Goal: Task Accomplishment & Management: Complete application form

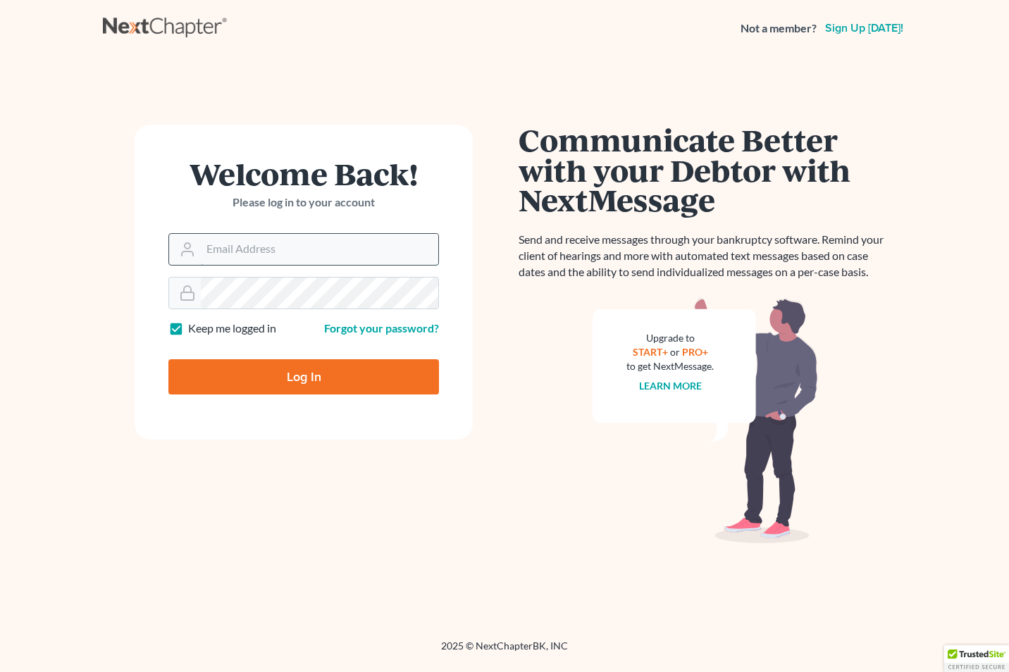
click at [207, 244] on input "Email Address" at bounding box center [319, 249] width 237 height 31
type input "[EMAIL_ADDRESS][DOMAIN_NAME]"
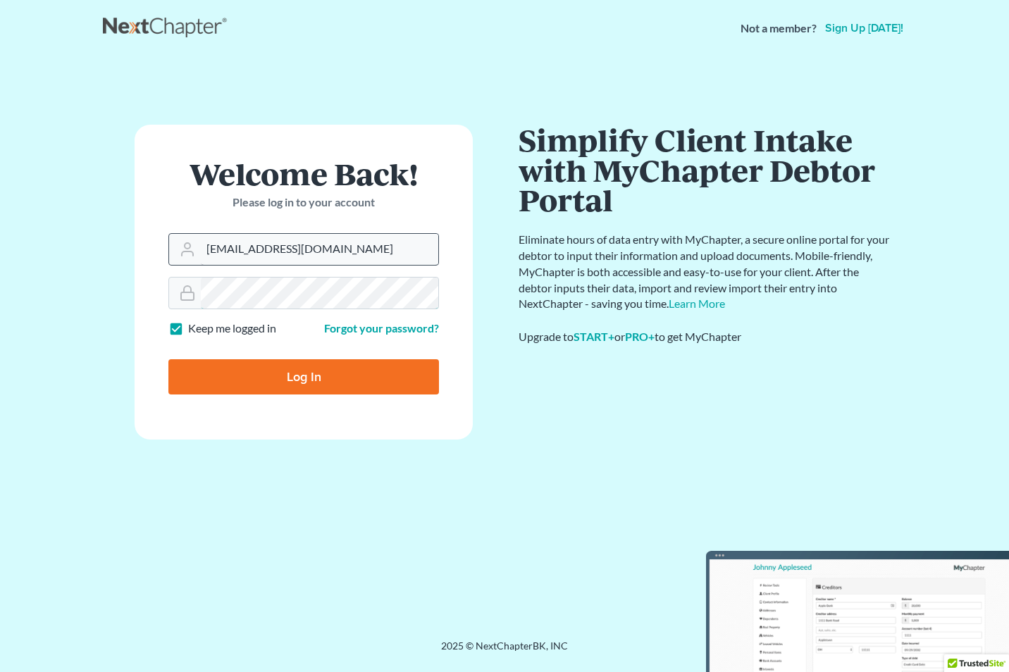
click at [168, 359] on input "Log In" at bounding box center [303, 376] width 270 height 35
type input "Thinking..."
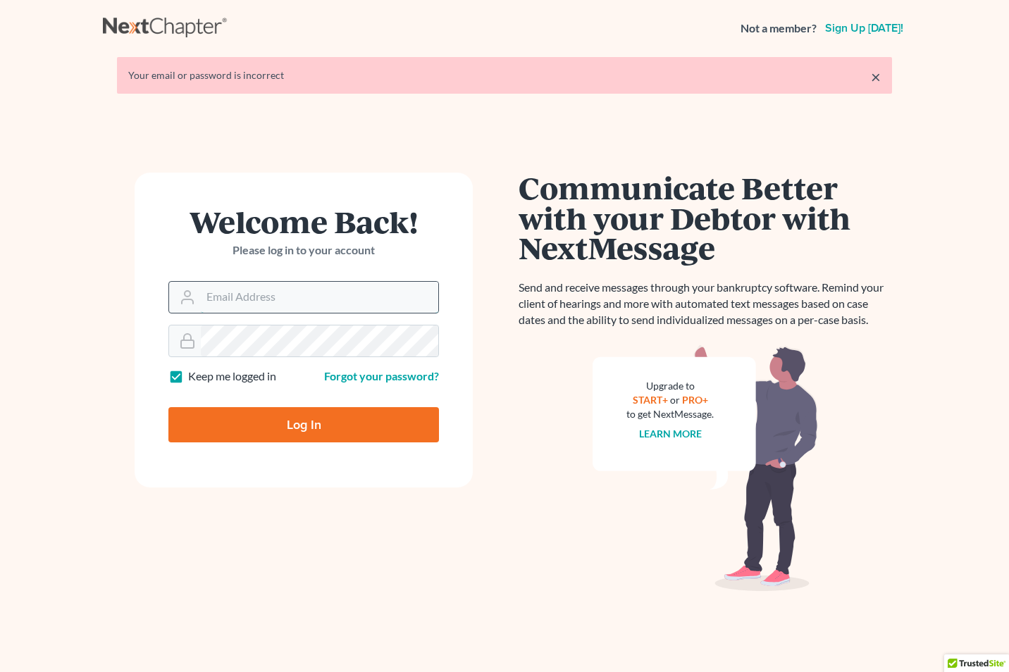
click at [208, 298] on input "Email Address" at bounding box center [319, 297] width 237 height 31
type input "courts@edwardsphillip.com"
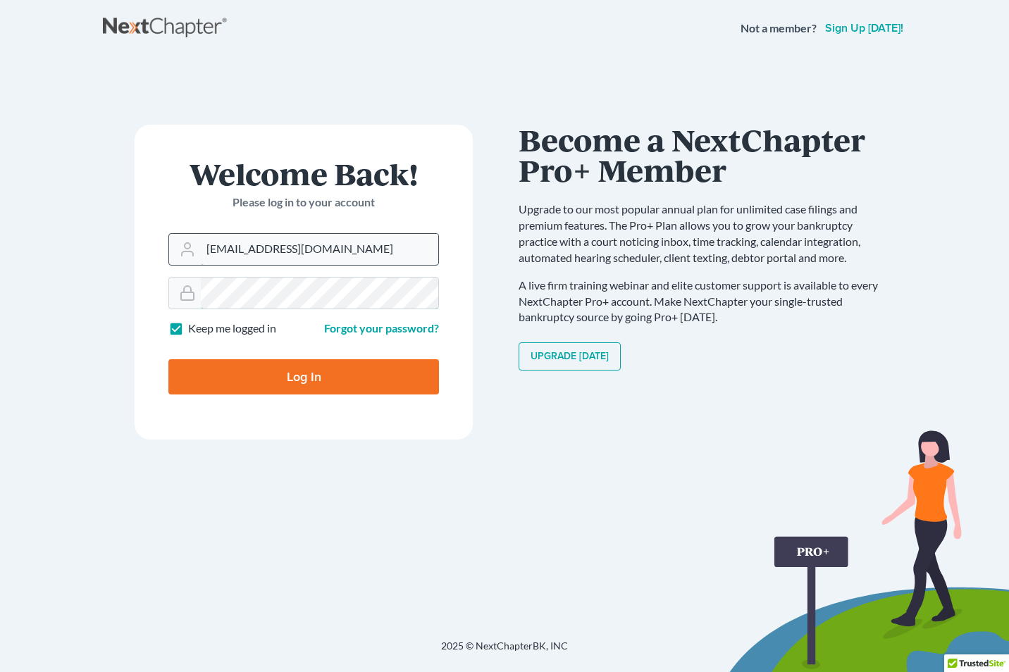
click at [168, 359] on input "Log In" at bounding box center [303, 376] width 270 height 35
type input "Thinking..."
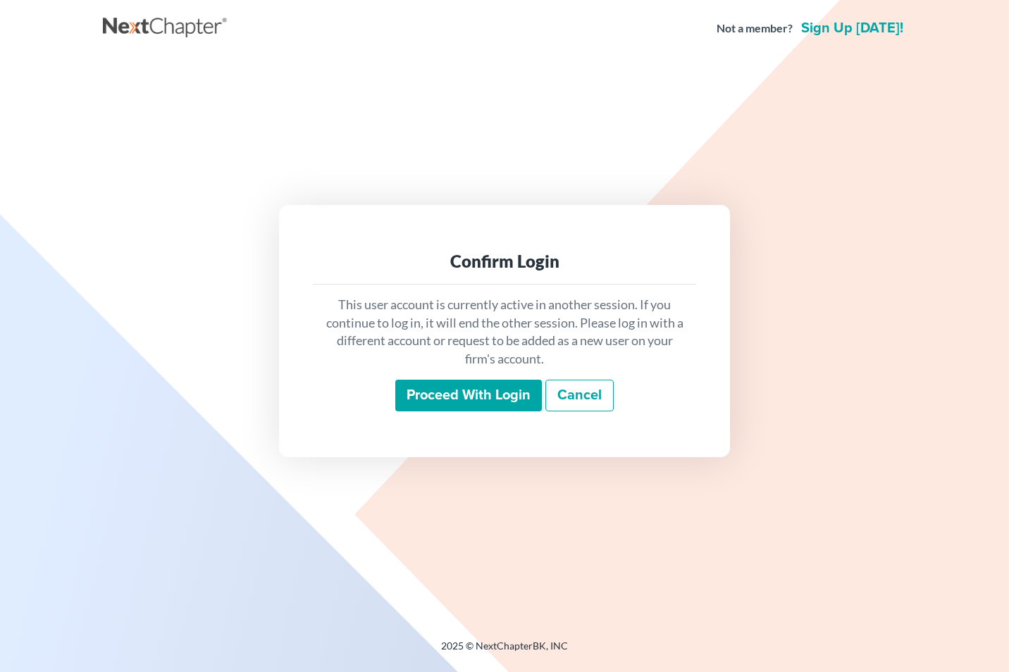
click at [440, 395] on input "Proceed with login" at bounding box center [468, 396] width 146 height 32
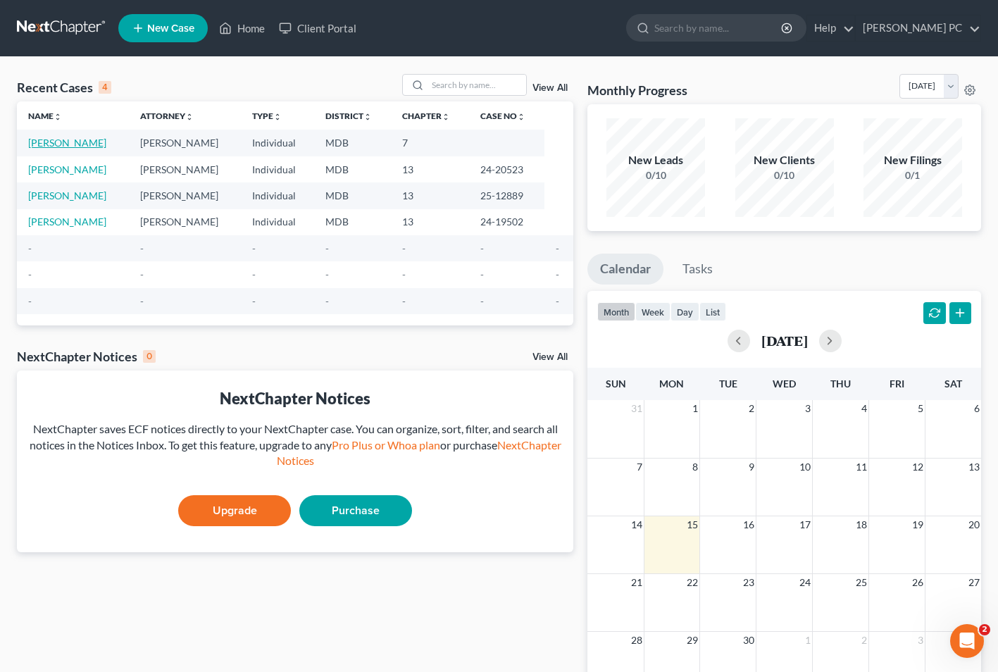
click at [55, 142] on link "[PERSON_NAME]" at bounding box center [67, 143] width 78 height 12
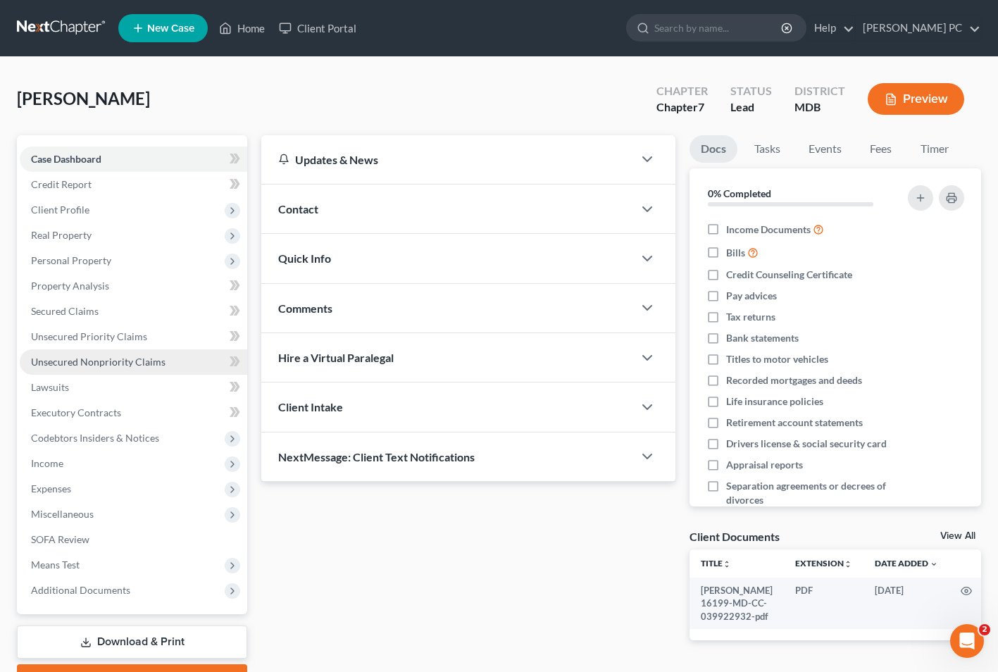
click at [82, 359] on span "Unsecured Nonpriority Claims" at bounding box center [98, 362] width 135 height 12
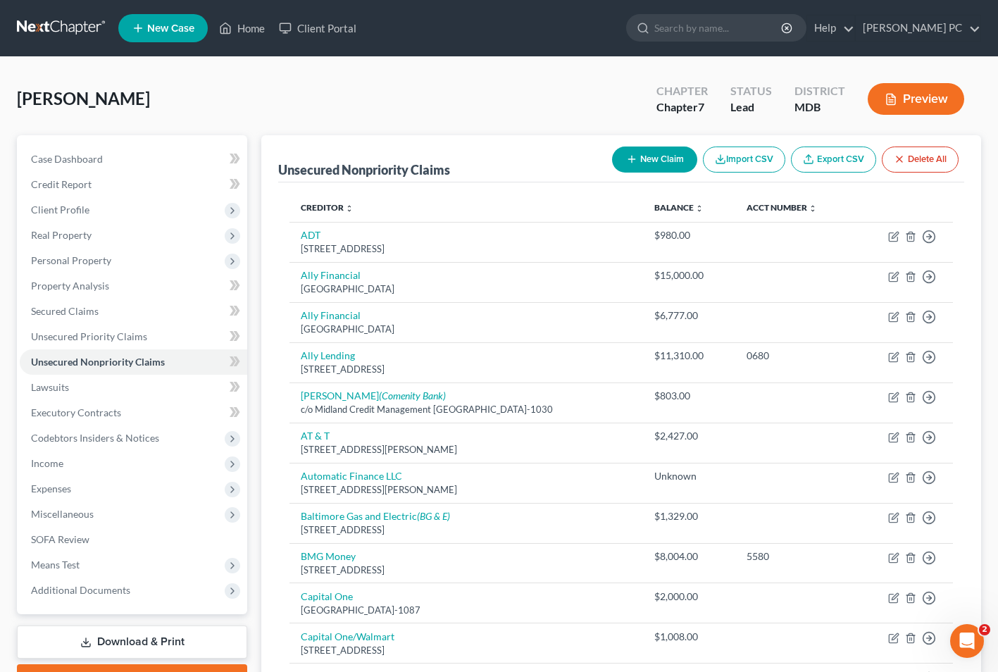
click at [654, 154] on button "New Claim" at bounding box center [654, 159] width 85 height 26
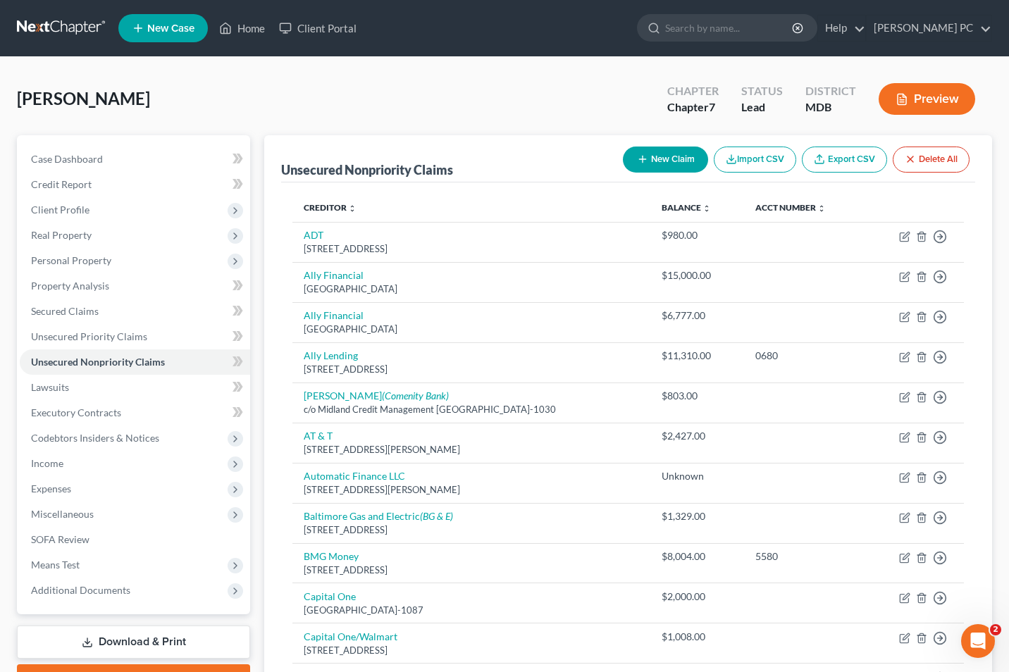
select select "0"
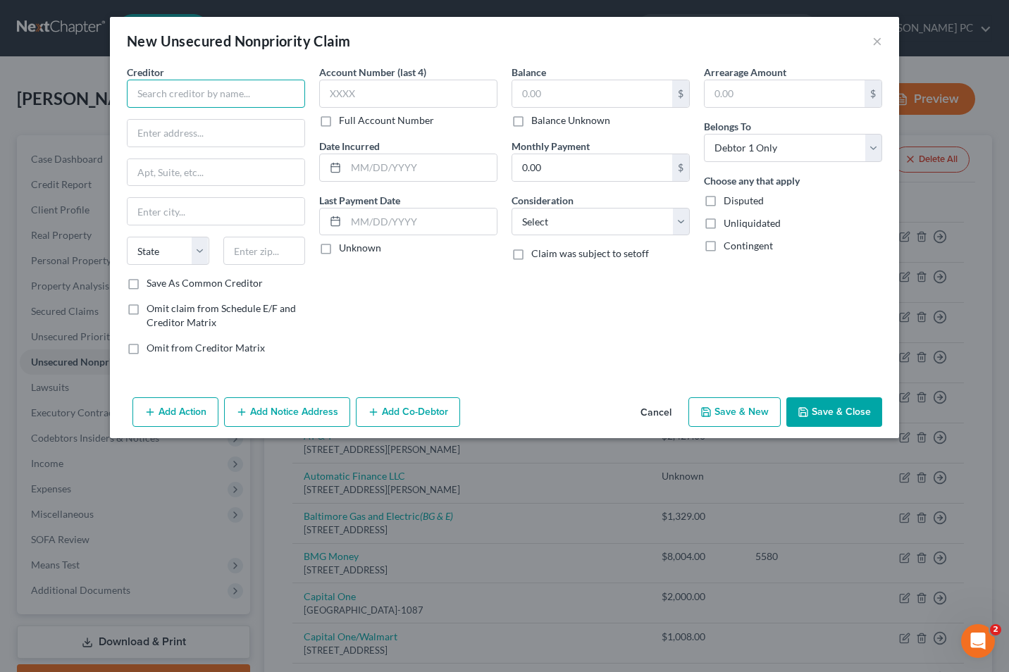
click at [143, 99] on input "text" at bounding box center [216, 94] width 178 height 28
type input "[GEOGRAPHIC_DATA]"
click at [507, 115] on div "Balance $ Balance Unknown Balance Undetermined $ Balance Unknown Monthly Paymen…" at bounding box center [600, 215] width 192 height 301
click at [531, 119] on label "Balance Unknown" at bounding box center [570, 120] width 79 height 14
click at [537, 119] on input "Balance Unknown" at bounding box center [541, 117] width 9 height 9
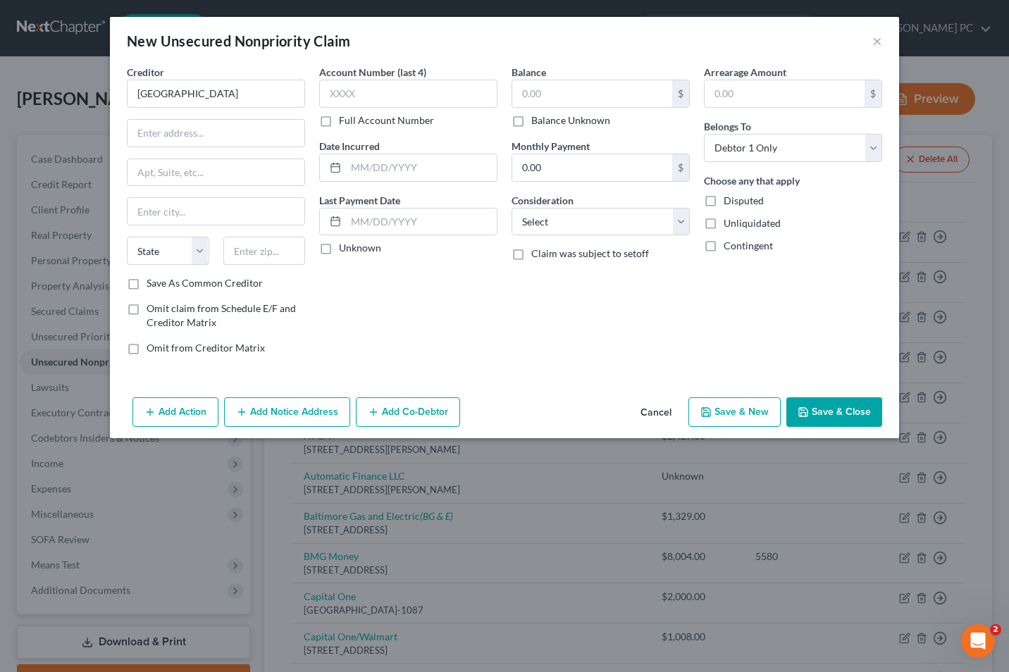
checkbox input "true"
type input "0.00"
click at [808, 411] on icon "button" at bounding box center [802, 411] width 11 height 11
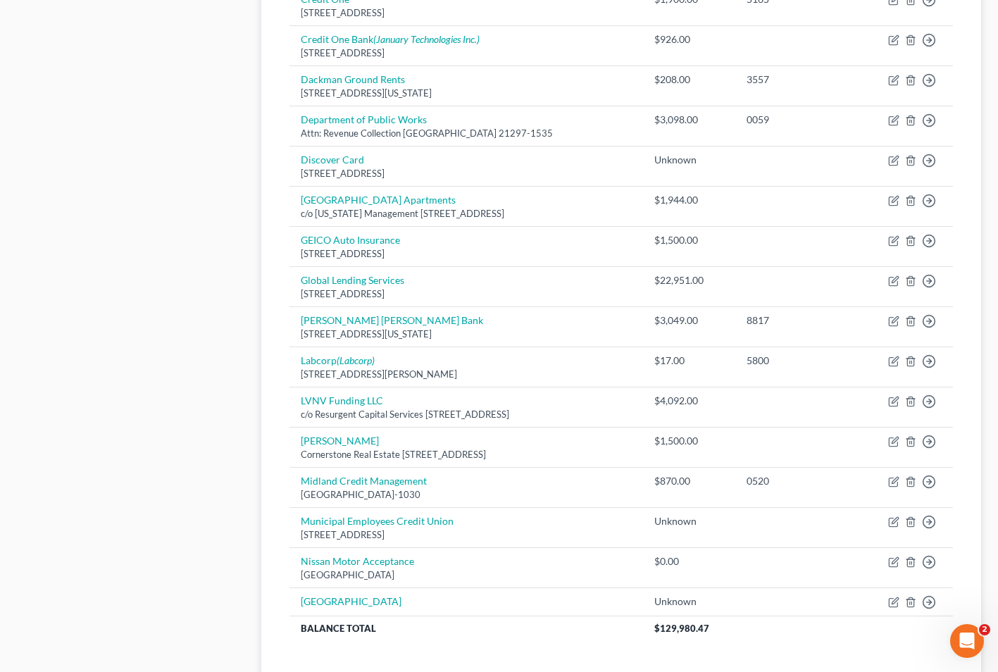
scroll to position [982, 0]
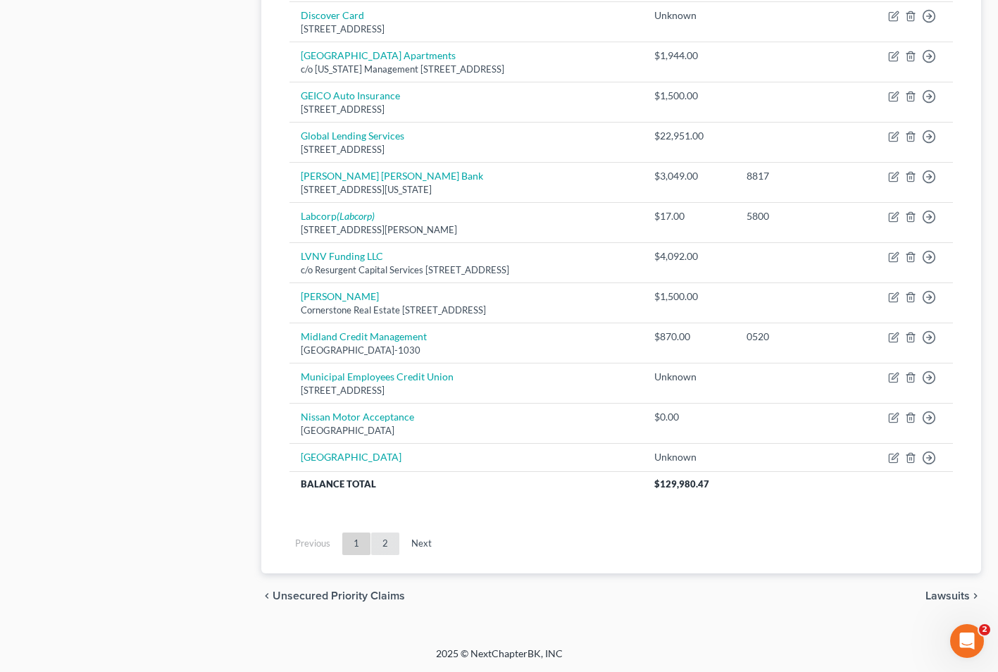
click at [394, 551] on link "2" at bounding box center [385, 543] width 28 height 23
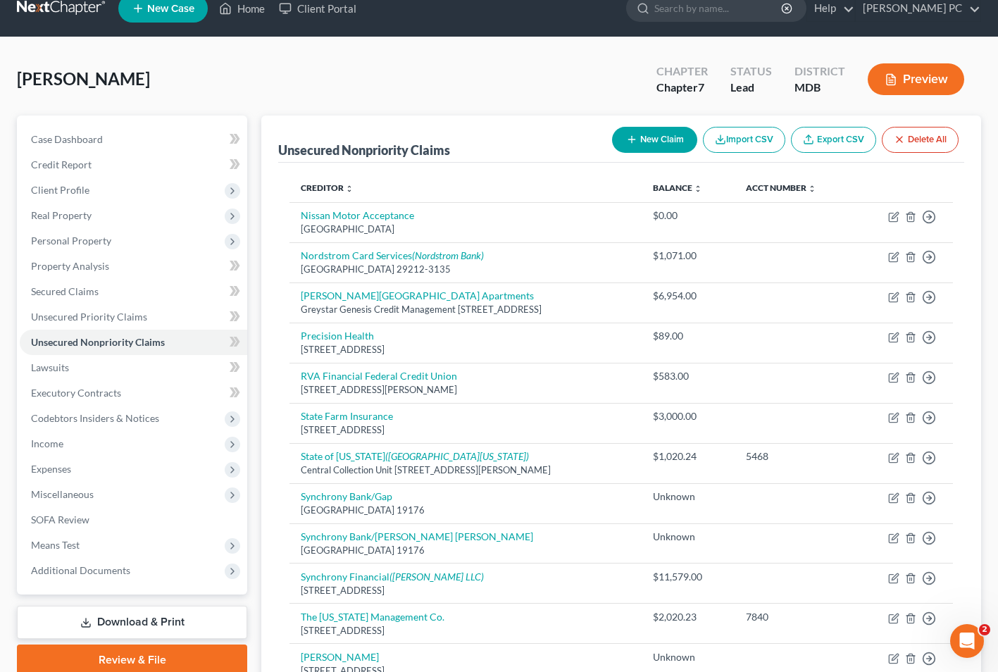
scroll to position [0, 0]
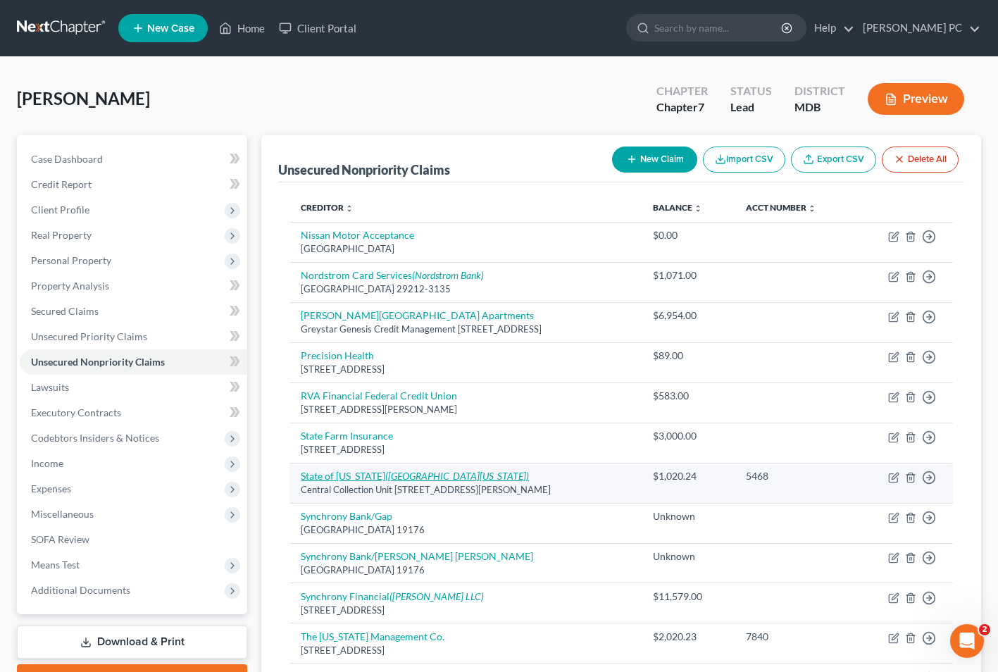
click at [351, 473] on link "State of [US_STATE] (State of [US_STATE])" at bounding box center [415, 476] width 228 height 12
select select "21"
select select "0"
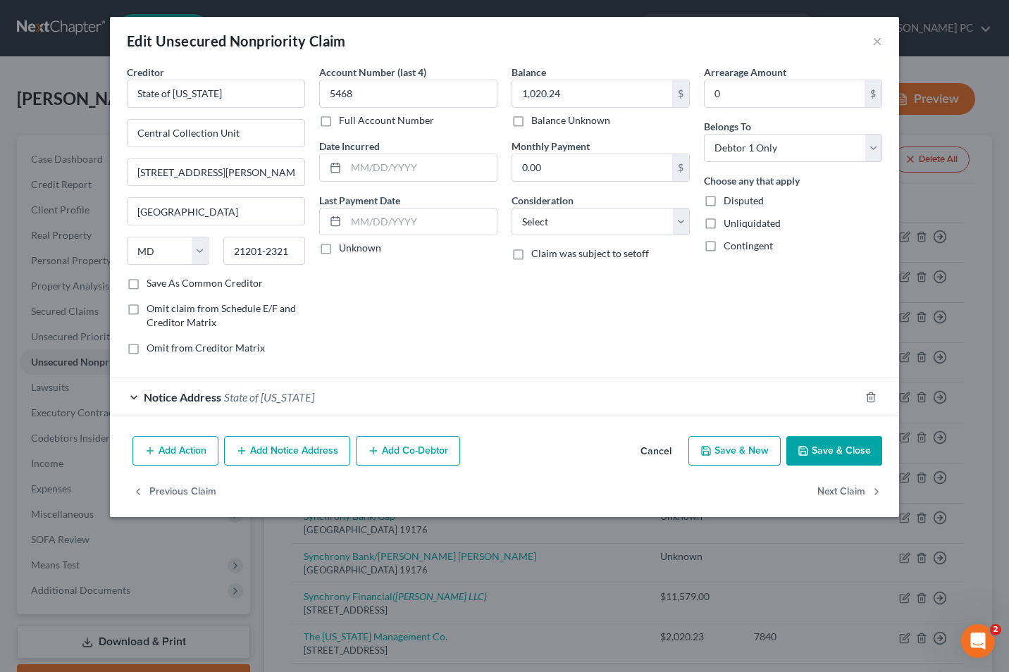
click at [649, 454] on button "Cancel" at bounding box center [656, 451] width 54 height 28
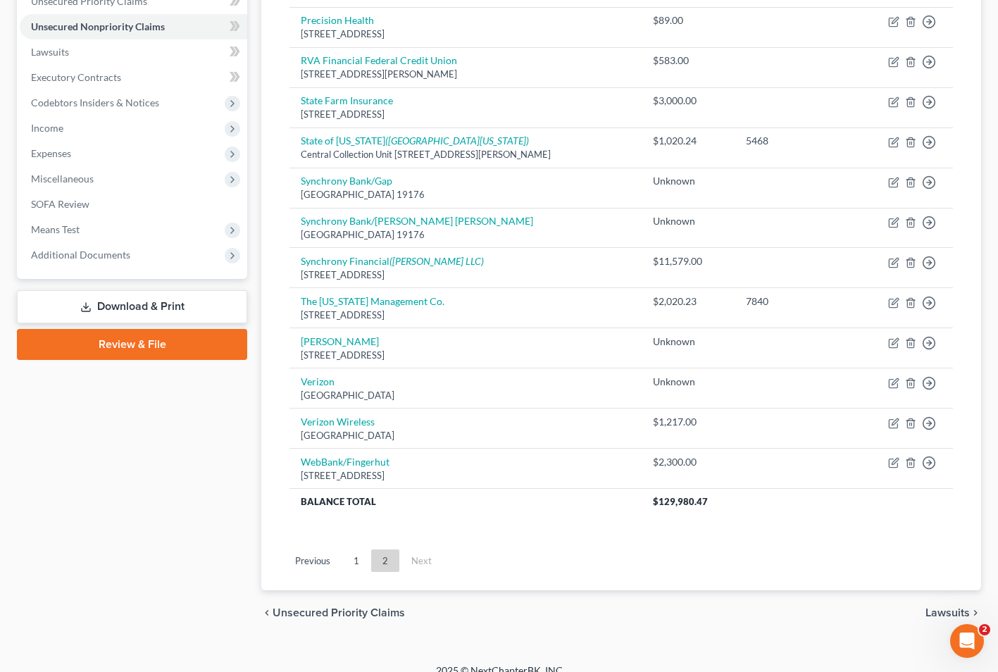
scroll to position [352, 0]
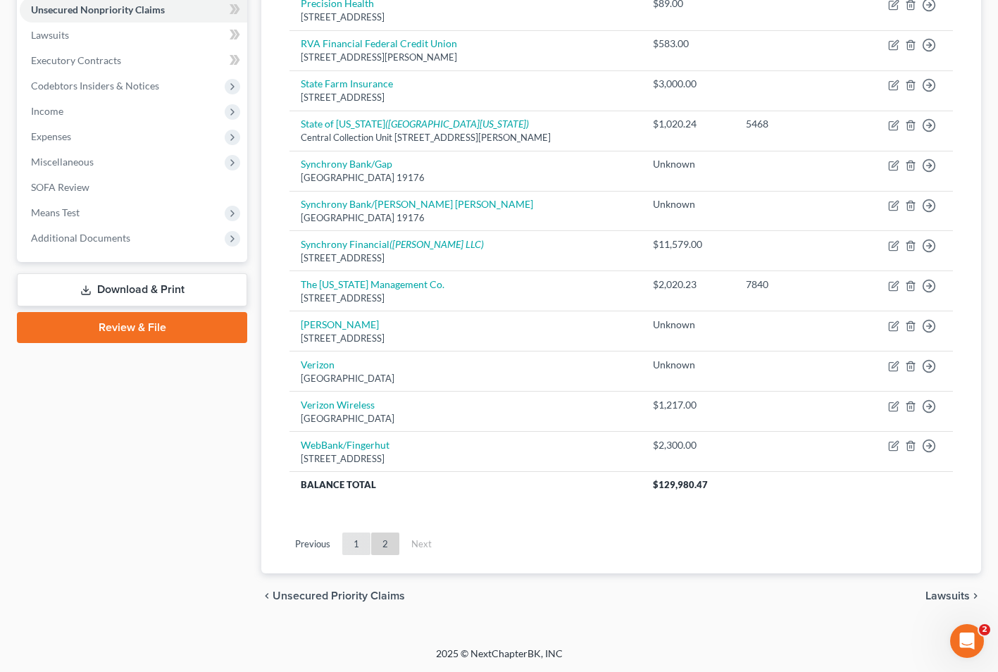
click at [358, 545] on link "1" at bounding box center [356, 543] width 28 height 23
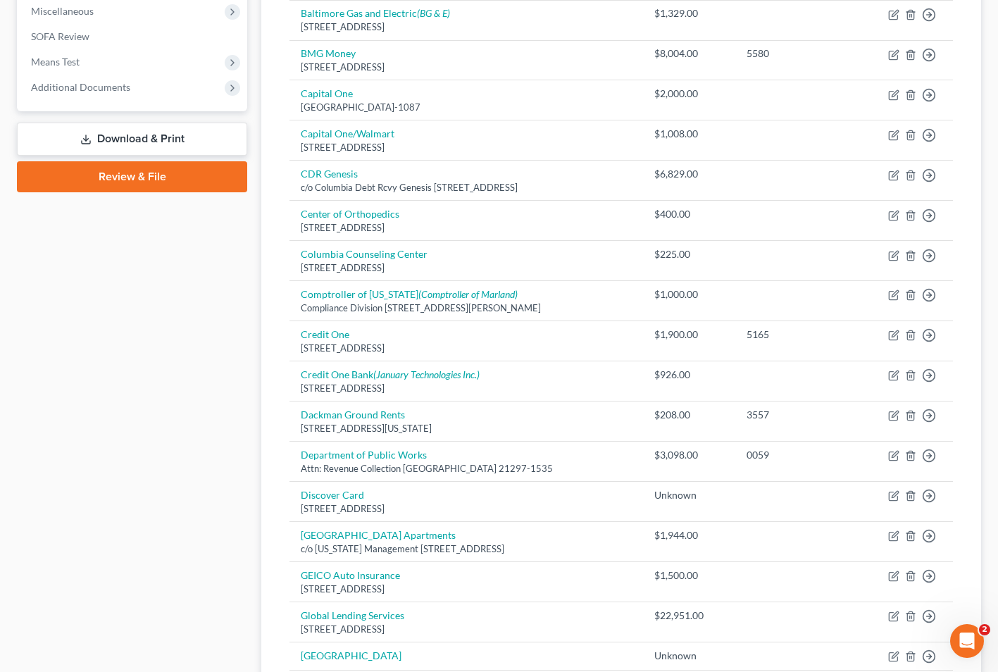
scroll to position [518, 0]
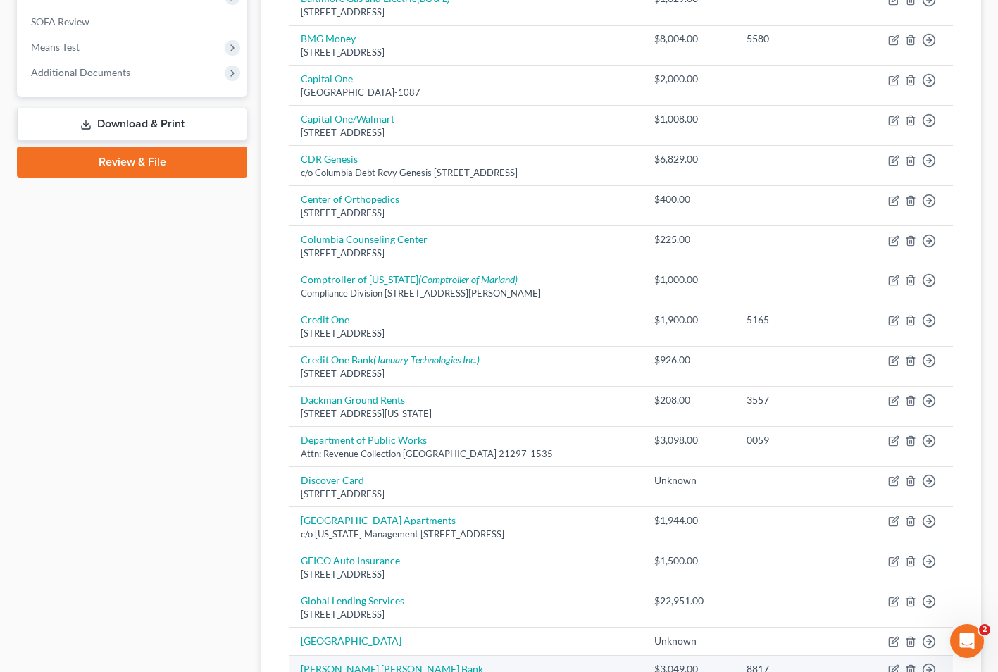
click at [331, 657] on td "[PERSON_NAME][GEOGRAPHIC_DATA][PERSON_NAME][STREET_ADDRESS][US_STATE]" at bounding box center [466, 675] width 354 height 40
click at [331, 656] on td "[PERSON_NAME][GEOGRAPHIC_DATA][PERSON_NAME][STREET_ADDRESS][US_STATE]" at bounding box center [466, 675] width 354 height 40
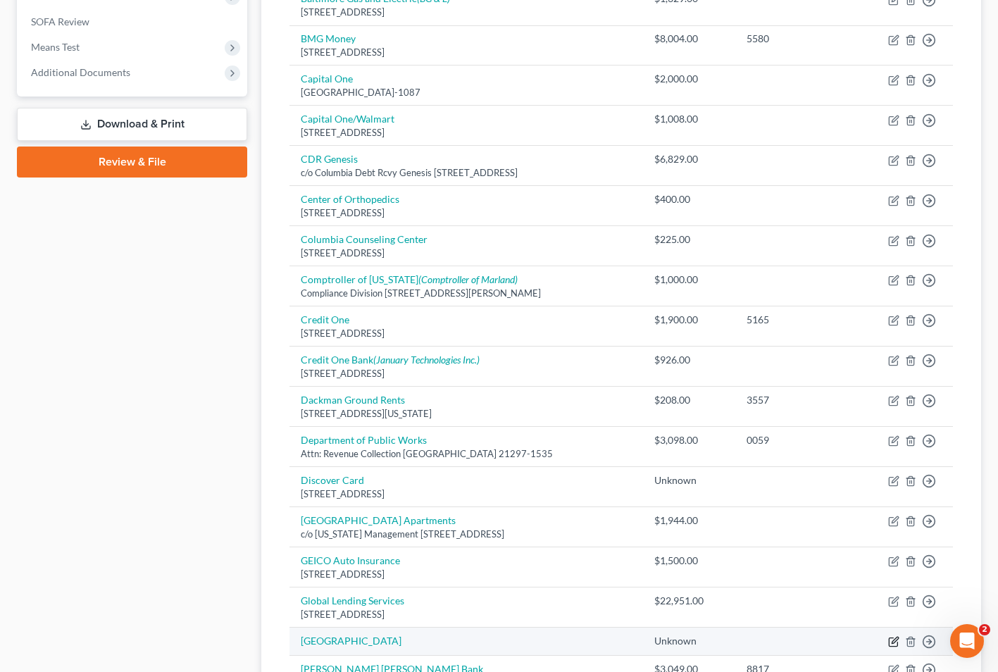
click at [888, 641] on icon "button" at bounding box center [893, 641] width 11 height 11
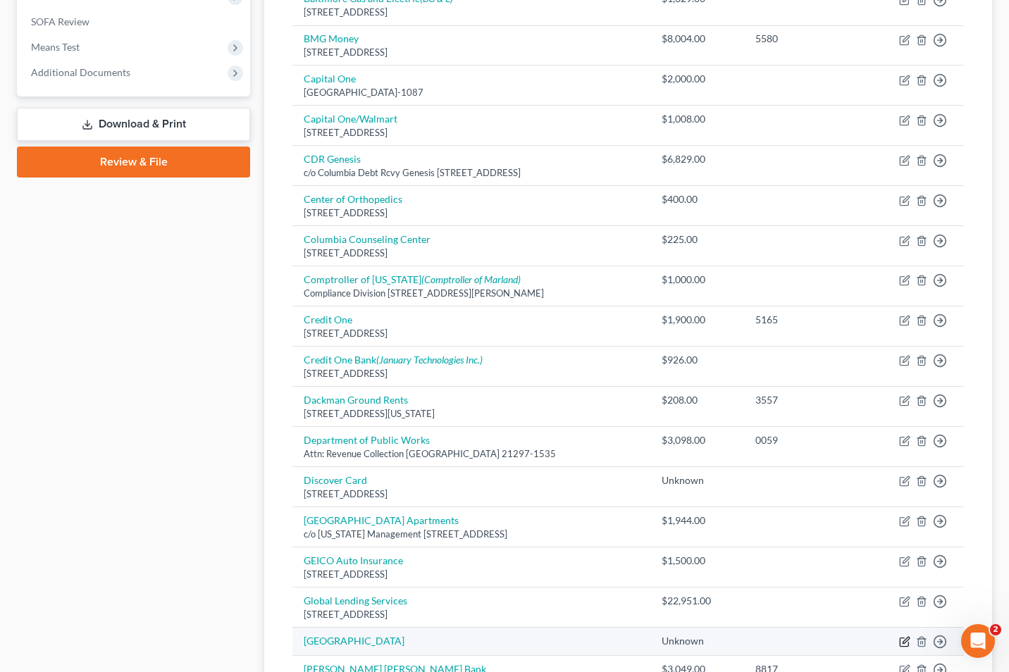
select select "0"
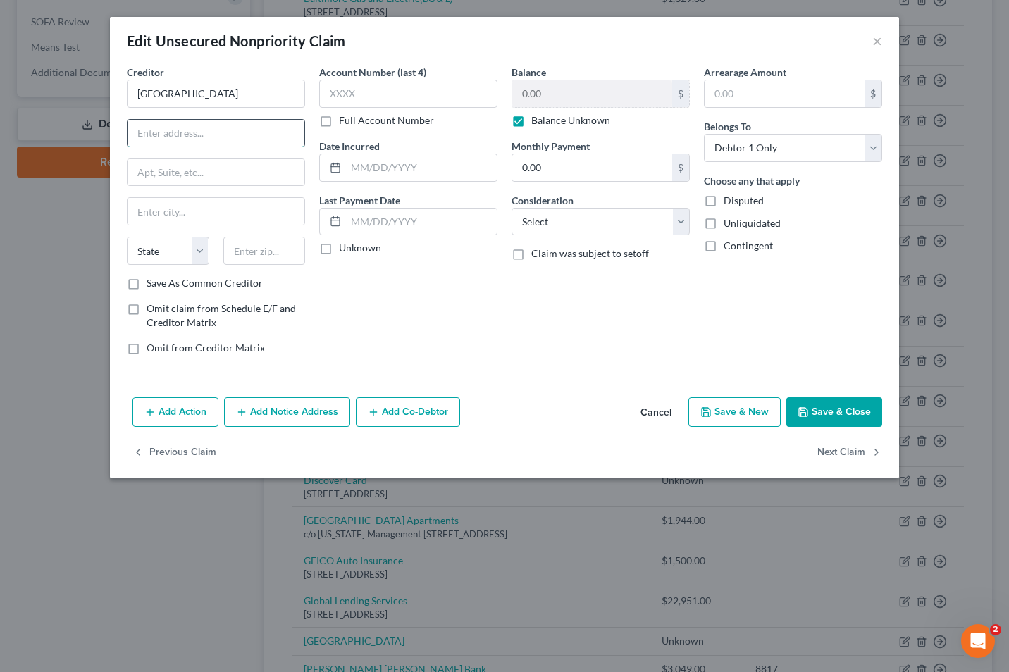
click at [140, 135] on input "text" at bounding box center [215, 133] width 177 height 27
type input "[STREET_ADDRESS]"
click at [251, 255] on input "text" at bounding box center [264, 251] width 82 height 28
type input "21117"
type input "[PERSON_NAME] [PERSON_NAME]"
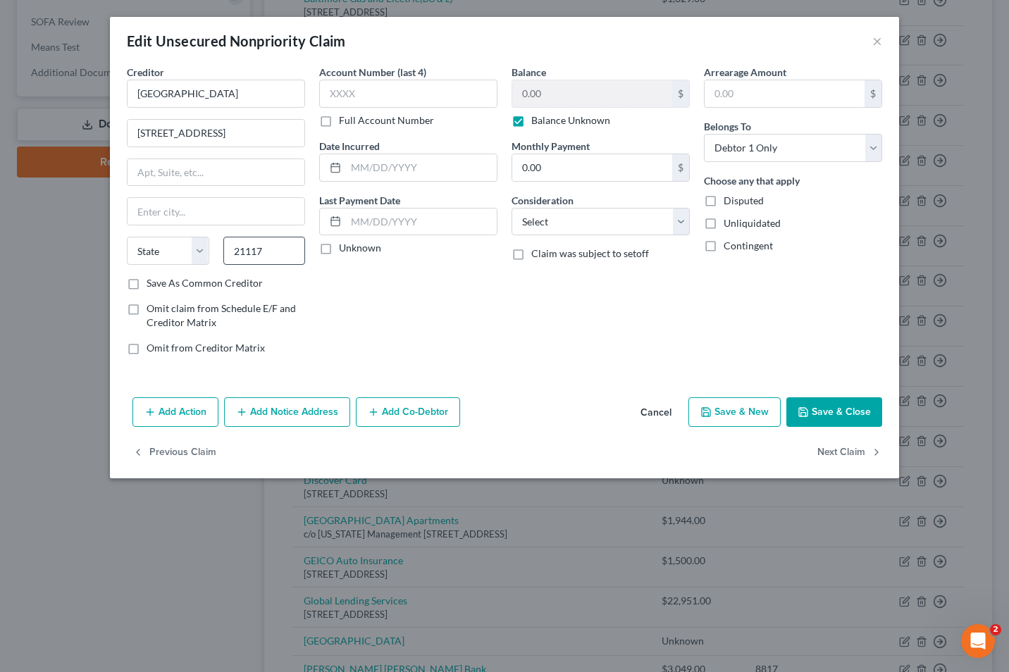
select select "21"
click at [146, 281] on label "Save As Common Creditor" at bounding box center [204, 283] width 116 height 14
click at [152, 281] on input "Save As Common Creditor" at bounding box center [156, 280] width 9 height 9
checkbox input "true"
click at [335, 94] on input "text" at bounding box center [408, 94] width 178 height 28
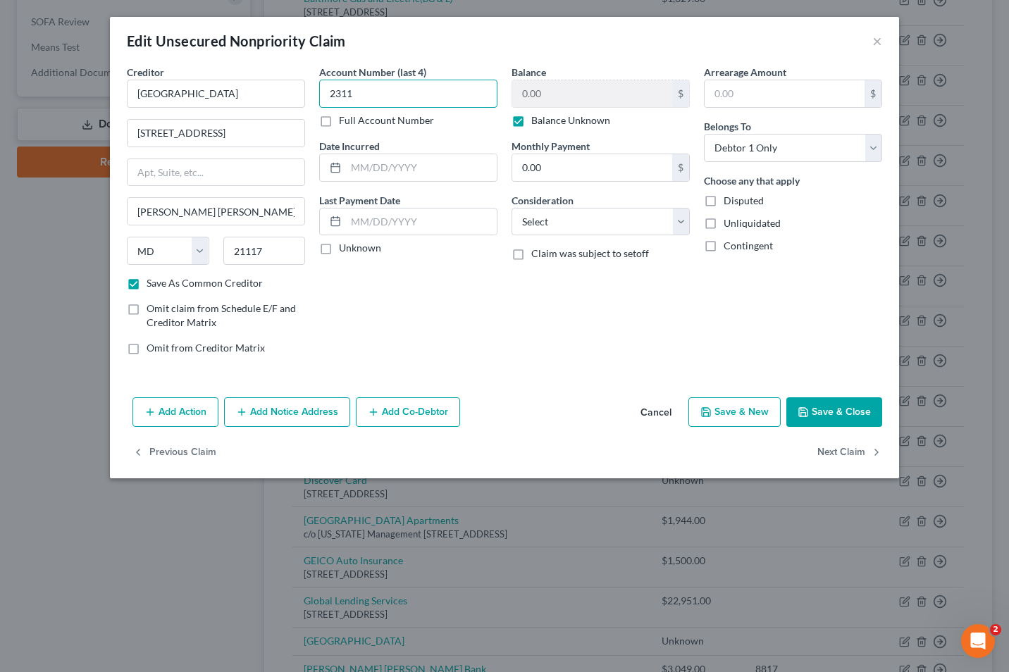
type input "2311"
click at [223, 27] on div "Edit Unsecured Nonpriority Claim ×" at bounding box center [504, 41] width 789 height 48
click at [681, 223] on select "Select Cable / Satellite Services Collection Agency Credit Card Debt Debt Couns…" at bounding box center [600, 222] width 178 height 28
click at [834, 415] on button "Save & Close" at bounding box center [834, 412] width 96 height 30
checkbox input "false"
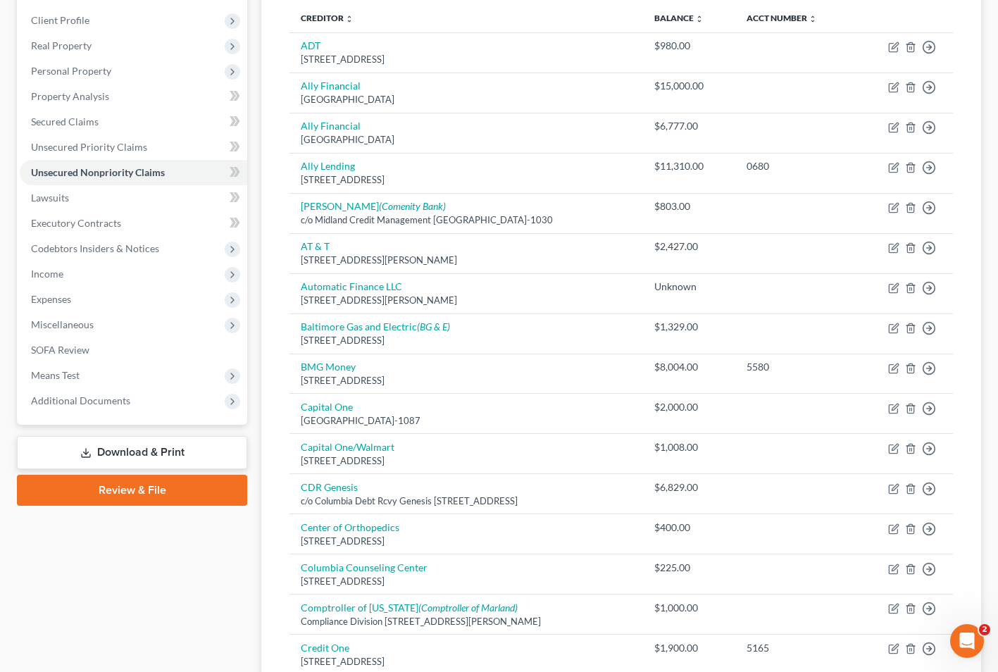
scroll to position [186, 0]
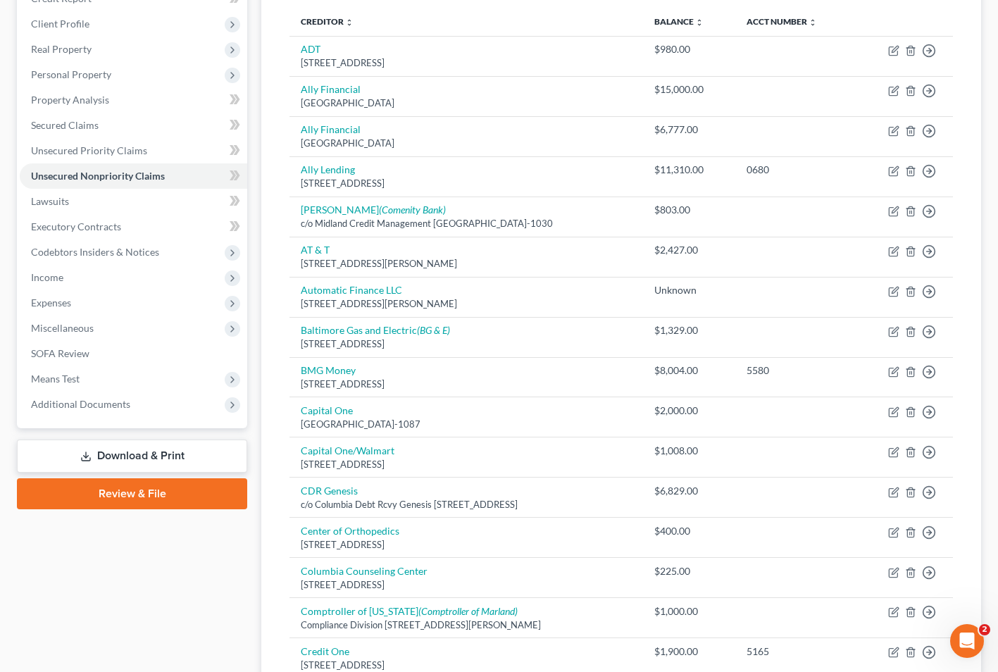
click at [115, 454] on link "Download & Print" at bounding box center [132, 455] width 230 height 33
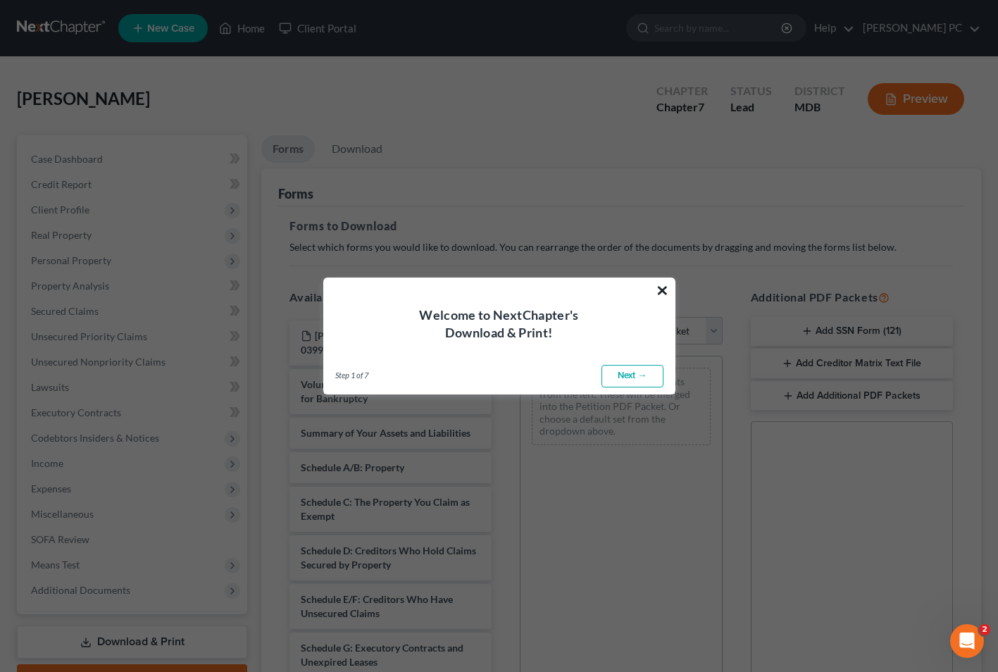
click at [664, 297] on button "×" at bounding box center [662, 290] width 13 height 23
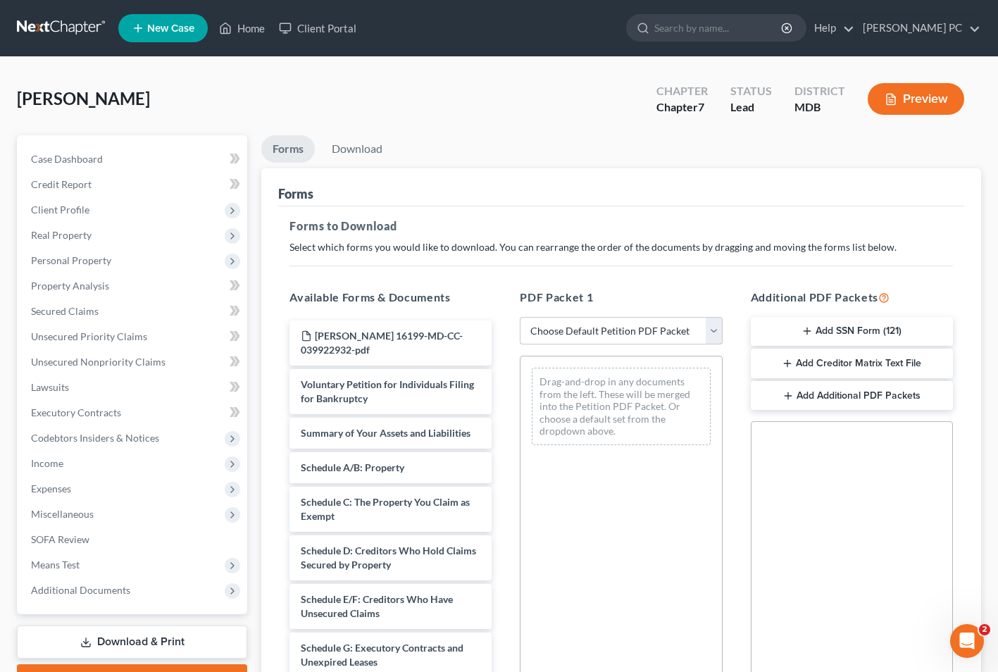
click at [718, 340] on select "Choose Default Petition PDF Packet Complete Bankruptcy Petition (all forms and …" at bounding box center [621, 331] width 202 height 28
click at [520, 317] on select "Choose Default Petition PDF Packet Complete Bankruptcy Petition (all forms and …" at bounding box center [621, 331] width 202 height 28
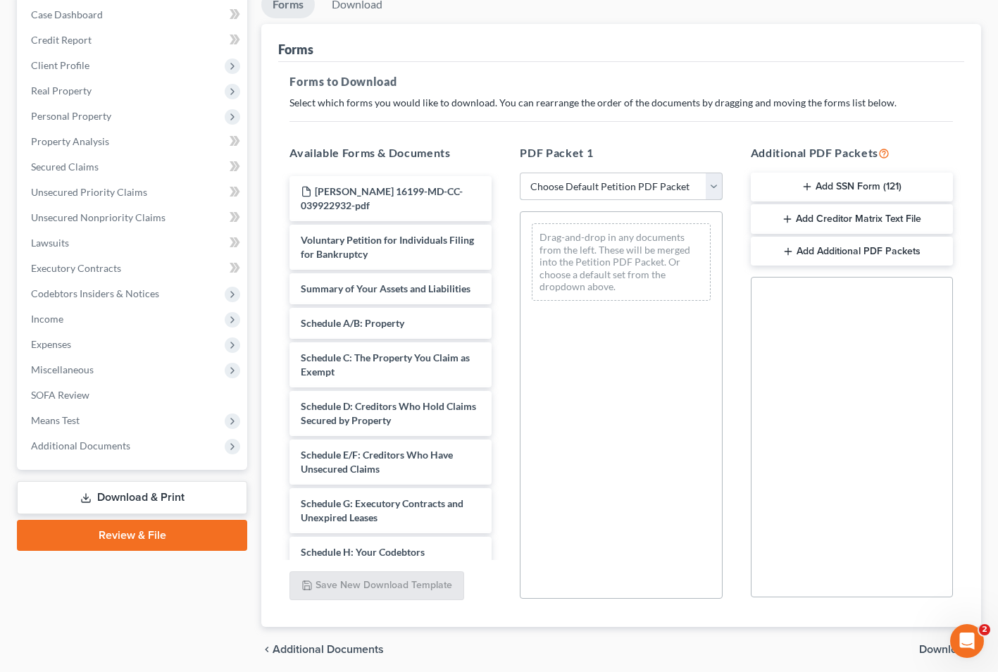
scroll to position [198, 0]
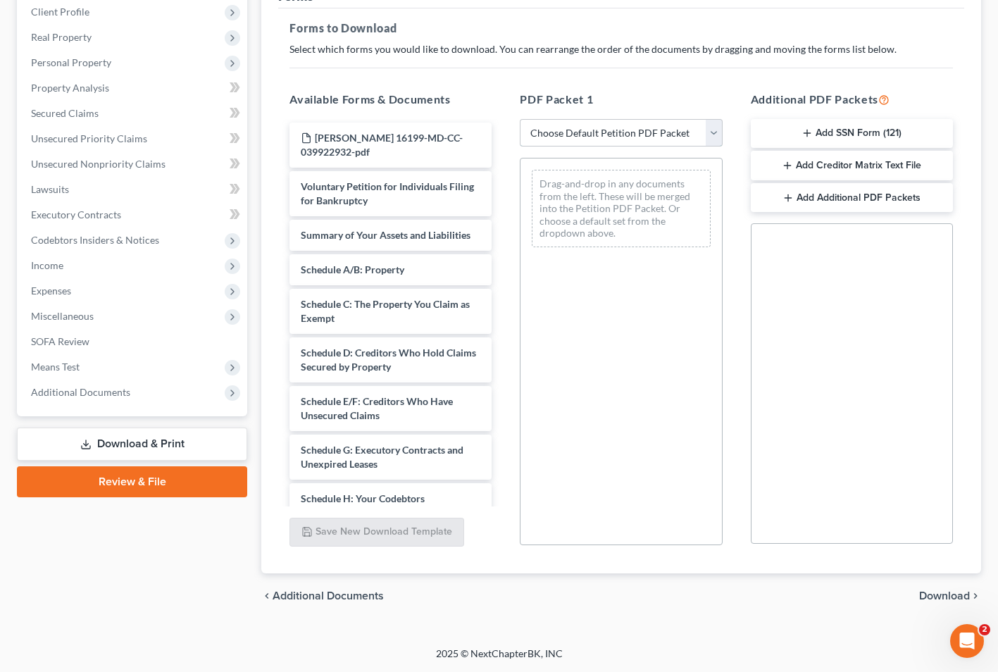
click at [719, 136] on select "Choose Default Petition PDF Packet Complete Bankruptcy Petition (all forms and …" at bounding box center [621, 133] width 202 height 28
select select "0"
click at [520, 119] on select "Choose Default Petition PDF Packet Complete Bankruptcy Petition (all forms and …" at bounding box center [621, 133] width 202 height 28
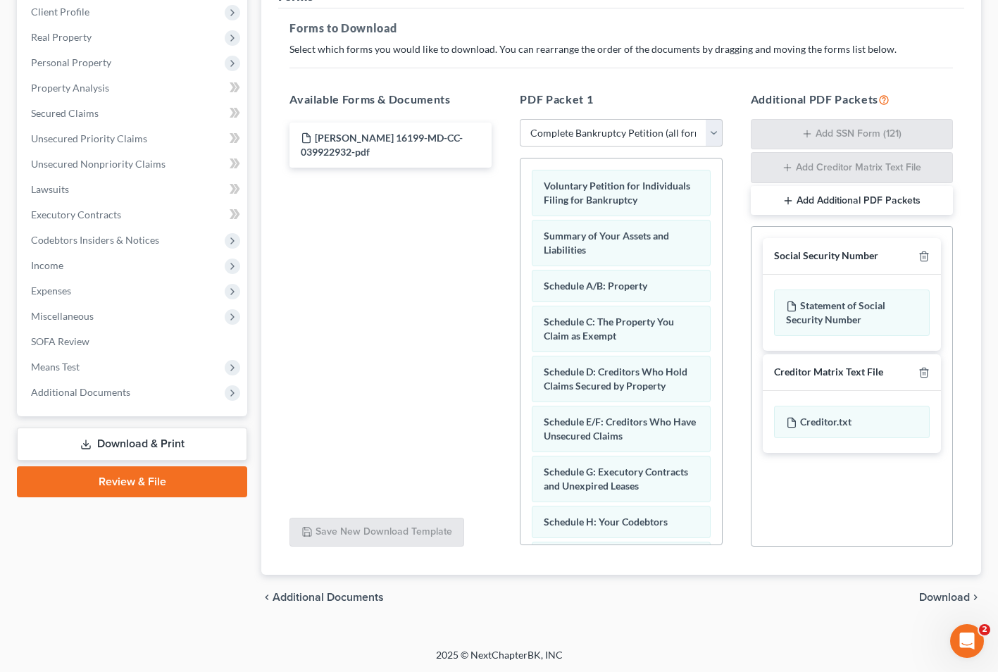
click at [937, 604] on div "chevron_left Additional Documents Download chevron_right" at bounding box center [621, 597] width 720 height 45
click at [948, 598] on span "Download" at bounding box center [944, 597] width 51 height 11
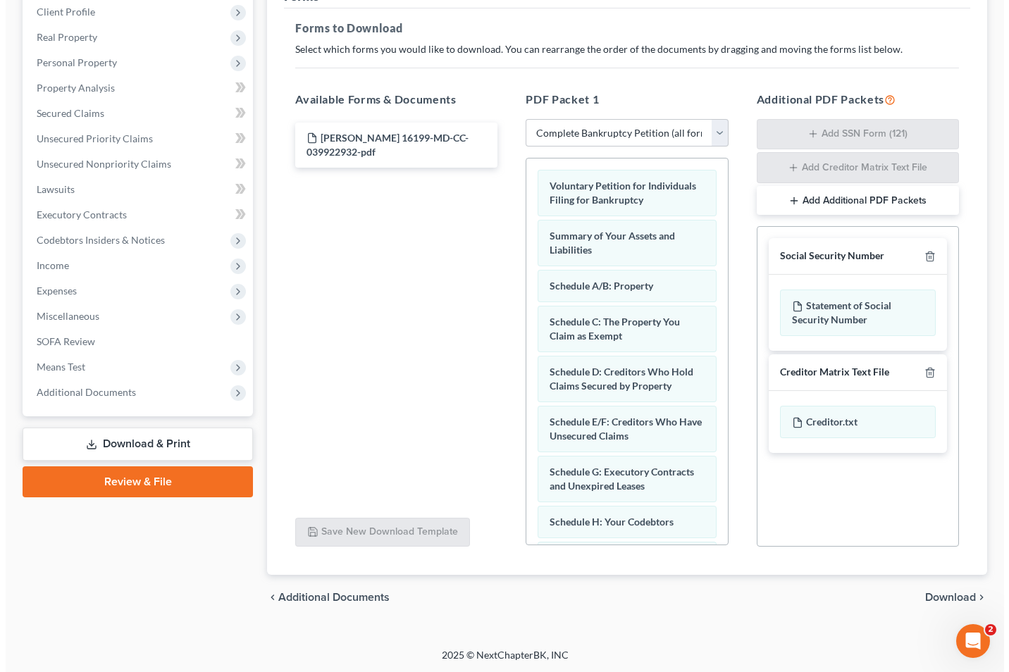
scroll to position [77, 0]
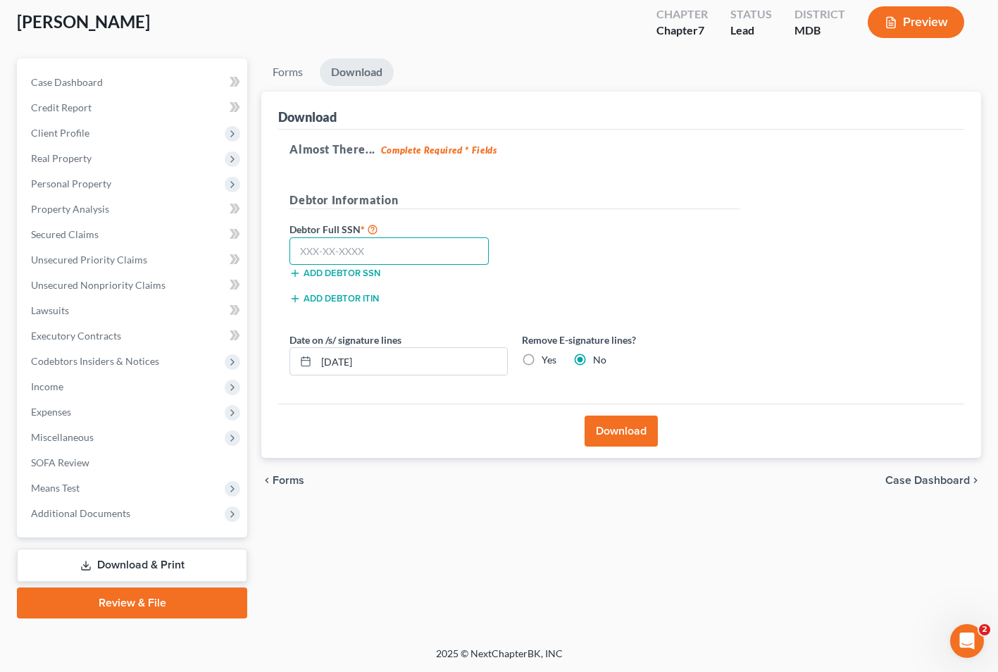
click at [304, 245] on input "text" at bounding box center [388, 251] width 199 height 28
type input "218-92-9173"
click at [617, 433] on button "Download" at bounding box center [621, 431] width 73 height 31
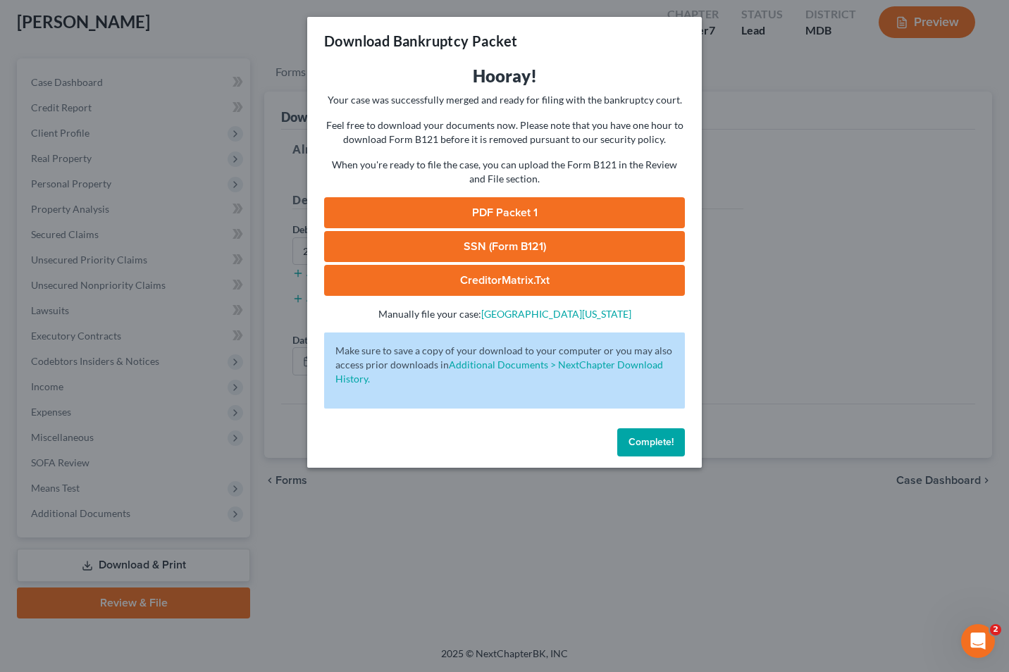
click at [462, 210] on link "PDF Packet 1" at bounding box center [504, 212] width 361 height 31
click at [421, 250] on link "SSN (Form B121)" at bounding box center [504, 246] width 361 height 31
click at [413, 280] on link "CreditorMatrix.txt" at bounding box center [504, 280] width 361 height 31
